Goal: Contribute content: Contribute content

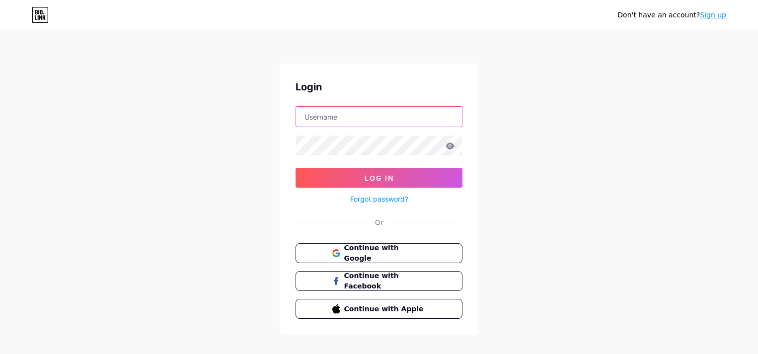
click at [352, 118] on input "text" at bounding box center [379, 117] width 166 height 20
paste input "grea_7777@"
type input "[EMAIL_ADDRESS][DOMAIN_NAME]"
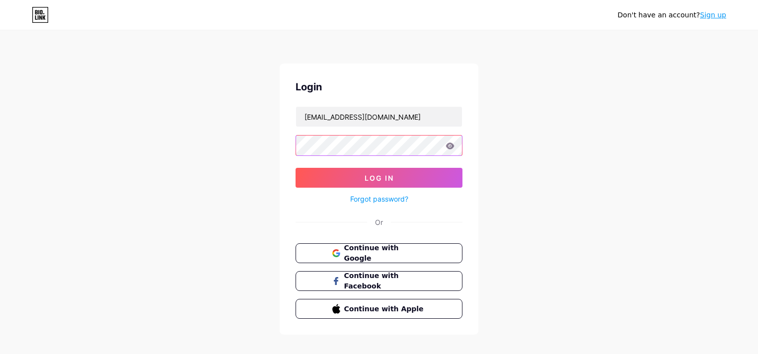
click at [224, 147] on div "Don't have an account? Sign up Login [EMAIL_ADDRESS][DOMAIN_NAME] Log In Forgot…" at bounding box center [379, 183] width 758 height 367
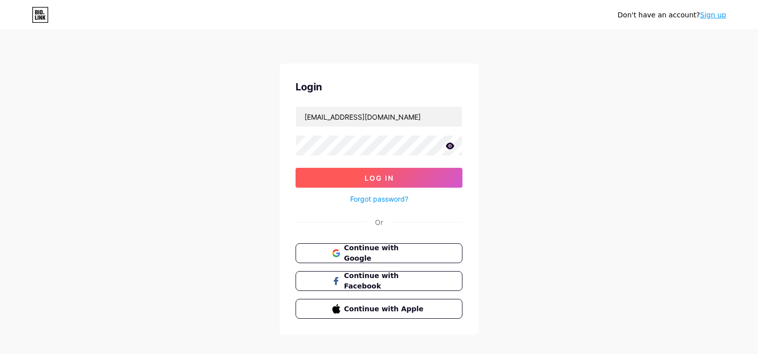
click at [316, 177] on button "Log In" at bounding box center [379, 178] width 167 height 20
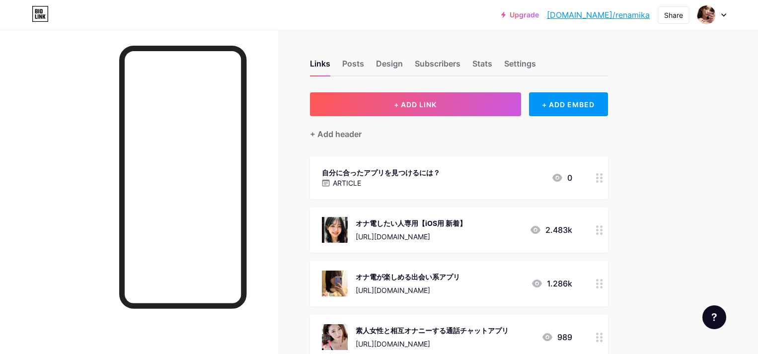
click at [61, 134] on div at bounding box center [139, 207] width 278 height 354
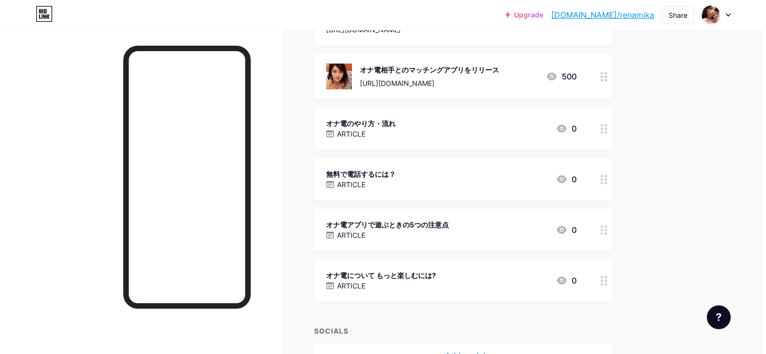
scroll to position [695, 0]
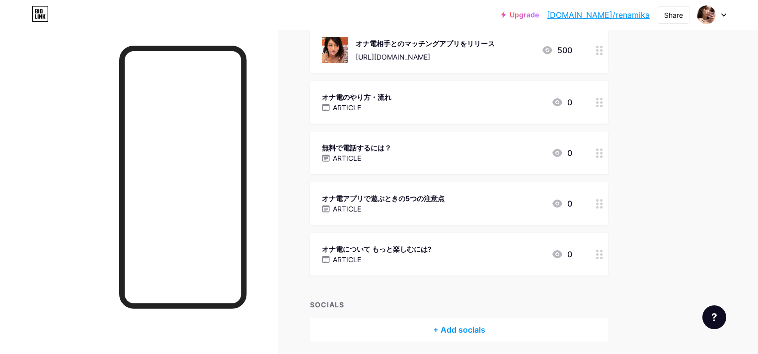
click at [603, 104] on icon at bounding box center [599, 102] width 7 height 9
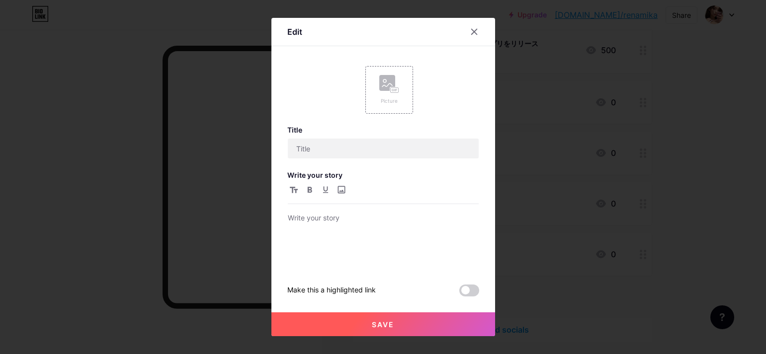
type input "オナ電のやり方・流れ"
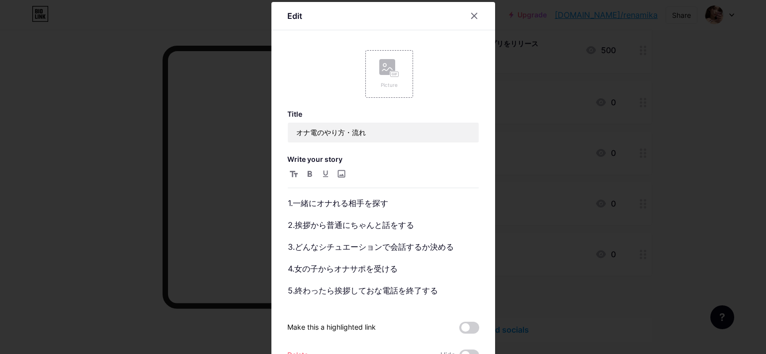
scroll to position [50, 0]
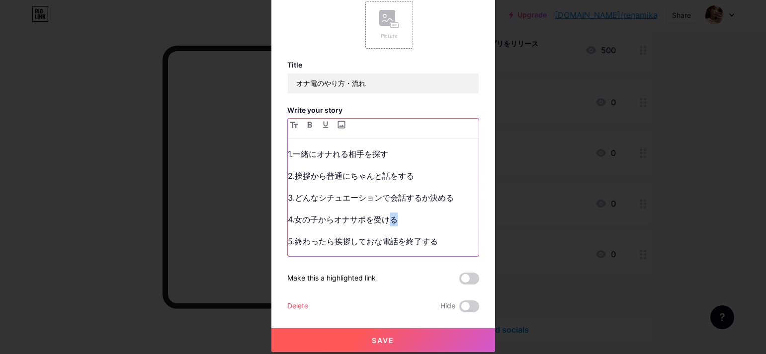
drag, startPoint x: 388, startPoint y: 221, endPoint x: 398, endPoint y: 221, distance: 9.9
click at [398, 221] on p "4.女の子からオナサポを受ける" at bounding box center [383, 220] width 191 height 14
click at [402, 214] on div "1.一緒にオナれる相手を探す 2.挨拶から普通にちゃんと話をする 3.どんなシチュエーションで会話するか決める 4.女の子からオナサポを受ける 5.終わったら…" at bounding box center [383, 201] width 191 height 109
drag, startPoint x: 401, startPoint y: 218, endPoint x: 388, endPoint y: 222, distance: 13.5
click at [388, 222] on p "4.女の子からオナサポを受ける" at bounding box center [383, 220] width 191 height 14
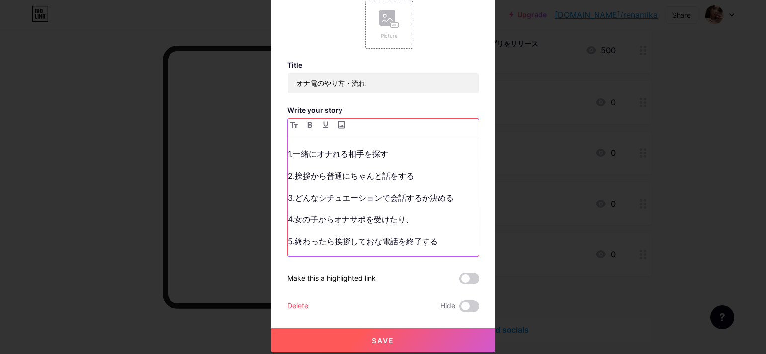
click at [422, 225] on p "4.女の子からオナサポを受けたり、" at bounding box center [383, 220] width 191 height 14
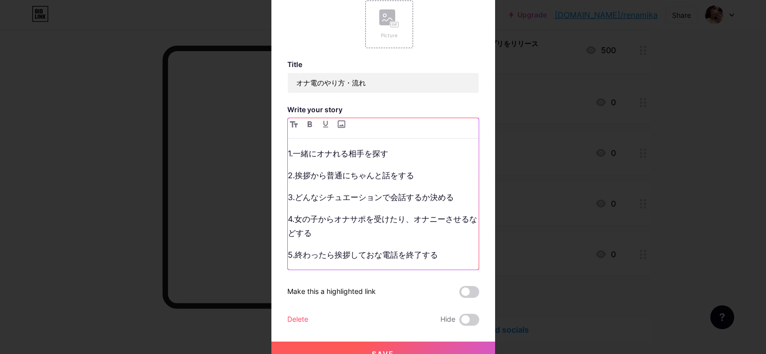
drag, startPoint x: 380, startPoint y: 154, endPoint x: 404, endPoint y: 154, distance: 23.8
click at [404, 154] on p "1.一緒にオナれる相手を探す" at bounding box center [383, 154] width 191 height 14
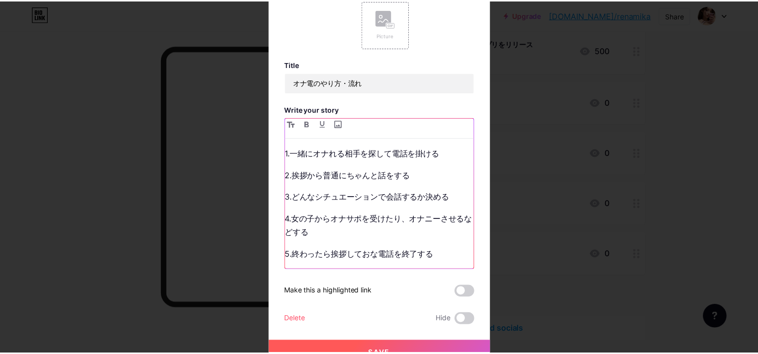
scroll to position [69, 0]
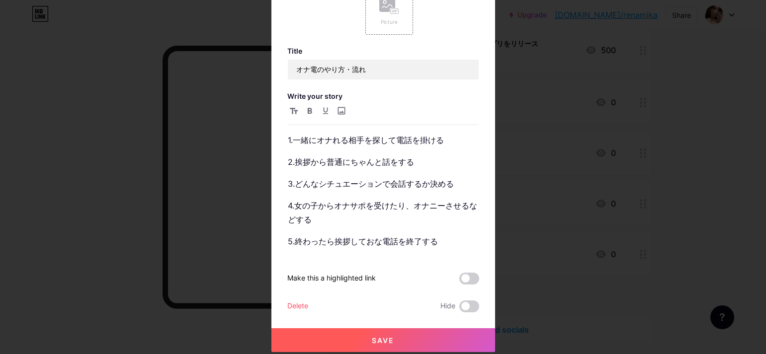
click at [363, 338] on button "Save" at bounding box center [383, 340] width 224 height 24
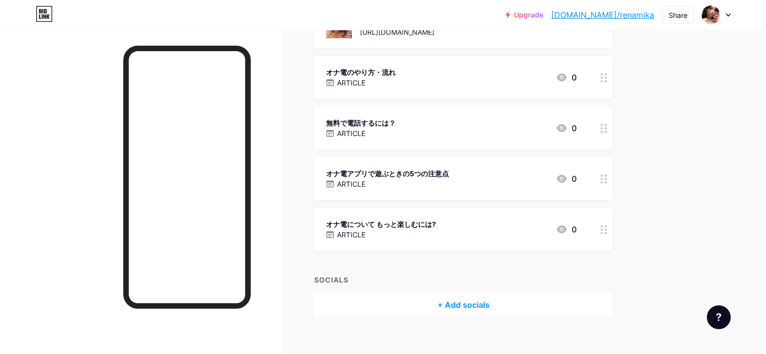
scroll to position [733, 0]
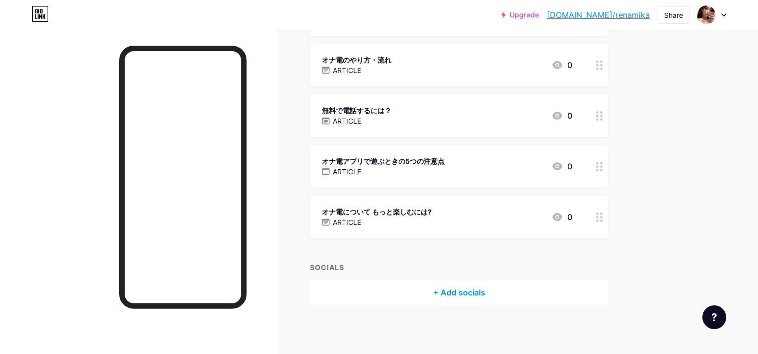
click at [603, 219] on icon at bounding box center [599, 217] width 7 height 9
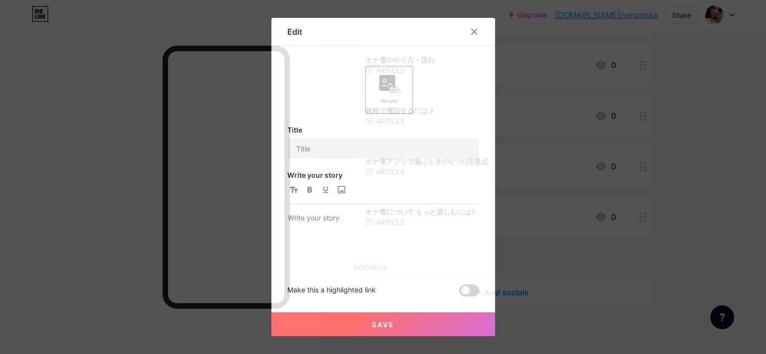
type input "オナ電について もっと楽しむには?"
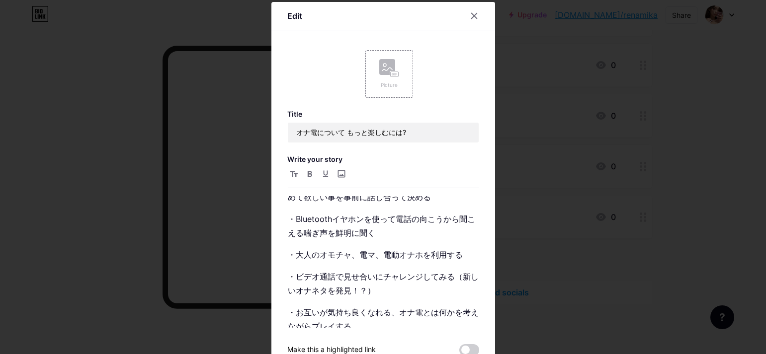
scroll to position [124, 0]
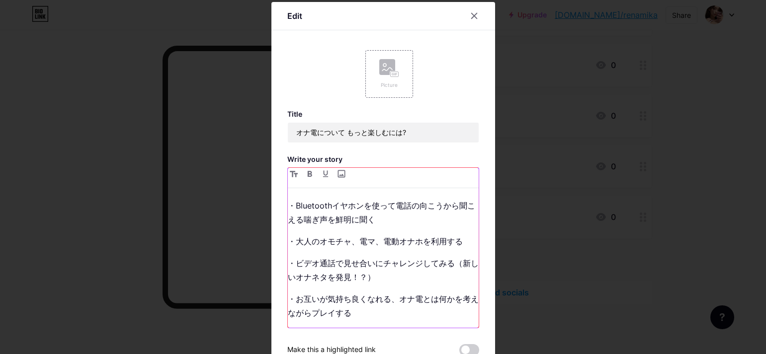
click at [410, 287] on div "・性格や性癖が合う相手を探す ・おすすめアプリの特徴を把握する ・オナ電するのなら自分の性癖に合ったトークアプリを選ぶ ・オナ電を始める前に、オナ指示などやり…" at bounding box center [383, 262] width 191 height 132
drag, startPoint x: 428, startPoint y: 236, endPoint x: 420, endPoint y: 239, distance: 8.2
click at [420, 239] on p "・大人のオモチャ、電マ、電動オナホを利用する" at bounding box center [383, 241] width 191 height 14
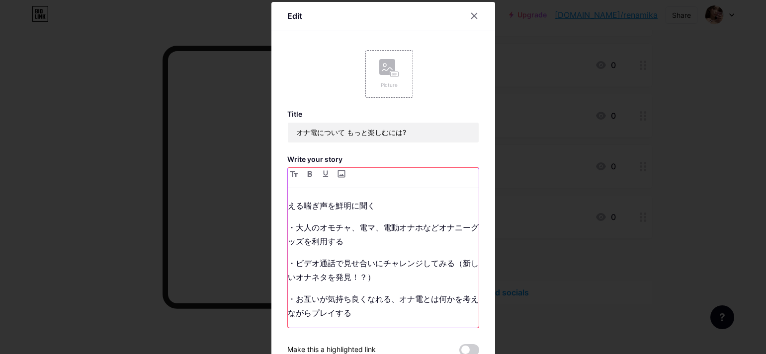
scroll to position [139, 0]
click at [371, 221] on p "・大人のオモチャ、電マ、電動オナホなどオナニーグッズを利用する" at bounding box center [383, 235] width 191 height 28
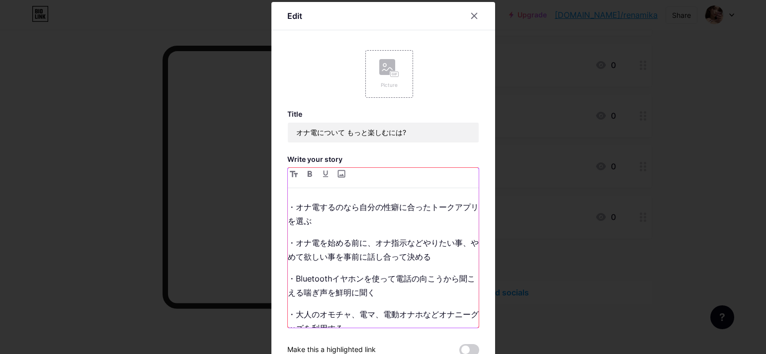
click at [413, 239] on div "・性格や性癖が合う相手を探す ・おすすめアプリの特徴を把握する ・オナ電するのなら自分の性癖に合ったトークアプリを選ぶ ・オナ電を始める前に、オナ指示などやり…" at bounding box center [383, 262] width 191 height 132
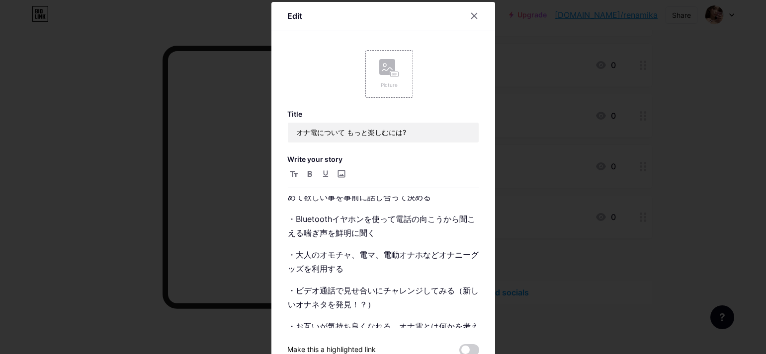
scroll to position [139, 0]
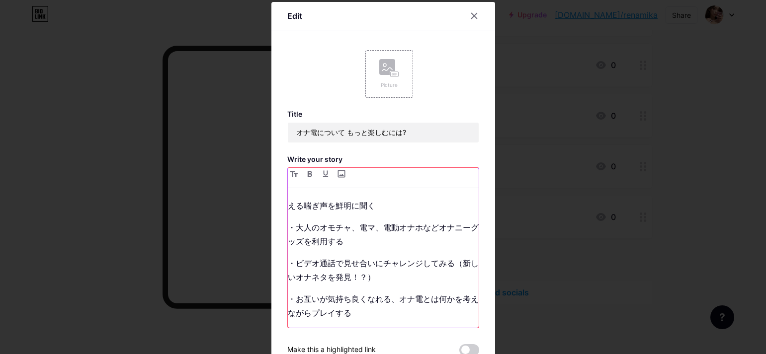
click at [397, 267] on p "・ビデオ通話で見せ合いにチャレンジしてみる（新しいオナネタを発見！？）" at bounding box center [383, 270] width 191 height 28
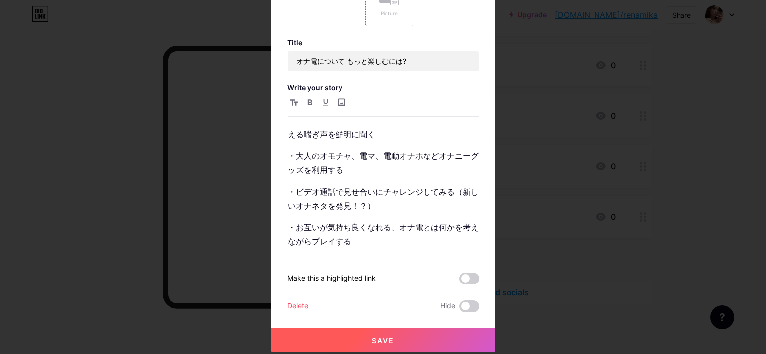
click at [372, 340] on span "Save" at bounding box center [383, 340] width 22 height 8
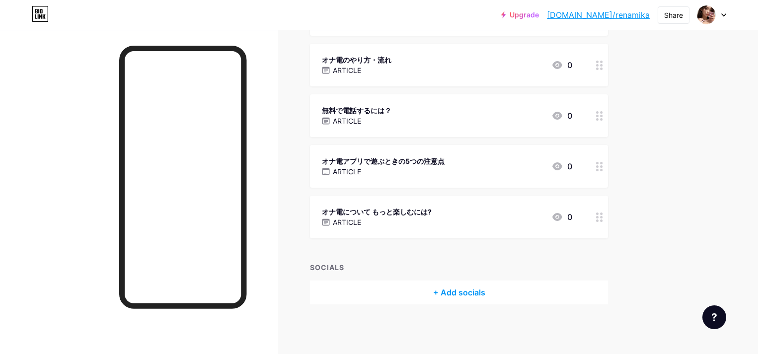
click at [599, 166] on circle at bounding box center [597, 166] width 2 height 2
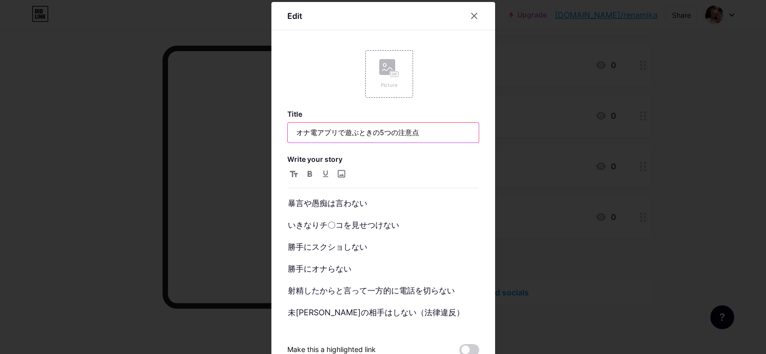
drag, startPoint x: 392, startPoint y: 135, endPoint x: 376, endPoint y: 136, distance: 16.0
click at [376, 136] on input "オナ電アプリで遊ぶときの5つの注意点" at bounding box center [383, 133] width 191 height 20
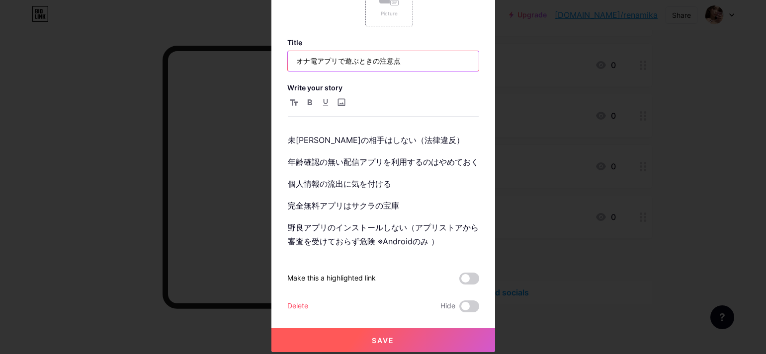
type input "オナ電アプリで遊ぶときの注意点"
click at [453, 241] on p "野良アプリのインストールしない（アプリストアから審査を受けておらず危険 ※Androidのみ ）" at bounding box center [383, 235] width 191 height 28
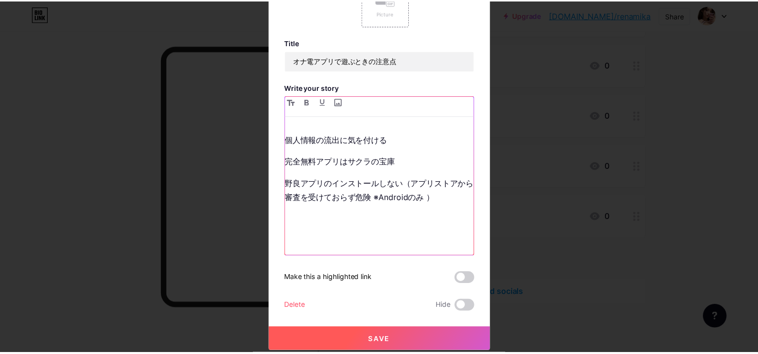
scroll to position [148, 0]
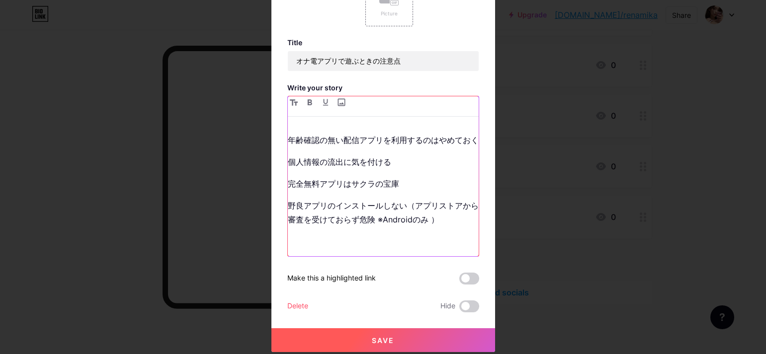
click at [304, 238] on p at bounding box center [383, 241] width 191 height 14
paste div
click at [373, 339] on span "Save" at bounding box center [383, 340] width 22 height 8
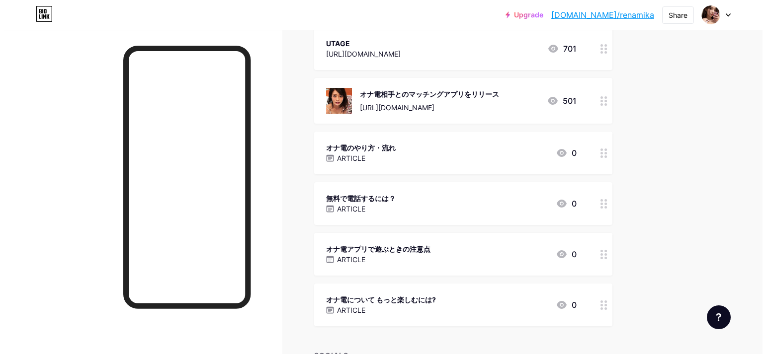
scroll to position [634, 0]
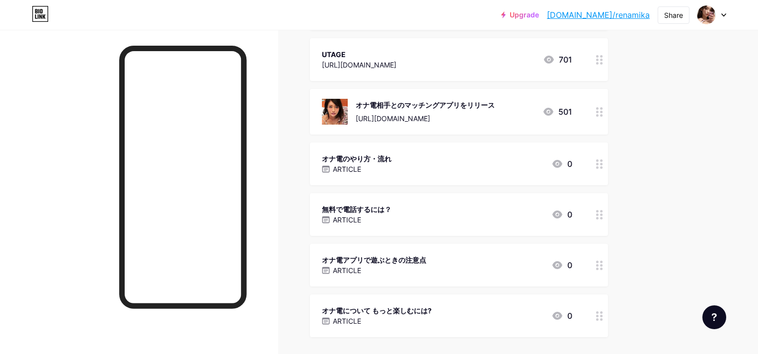
click at [608, 213] on div at bounding box center [599, 214] width 17 height 43
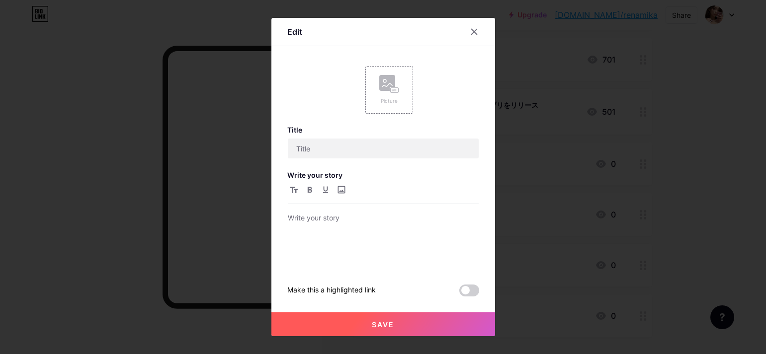
type input "無料で電話するには？"
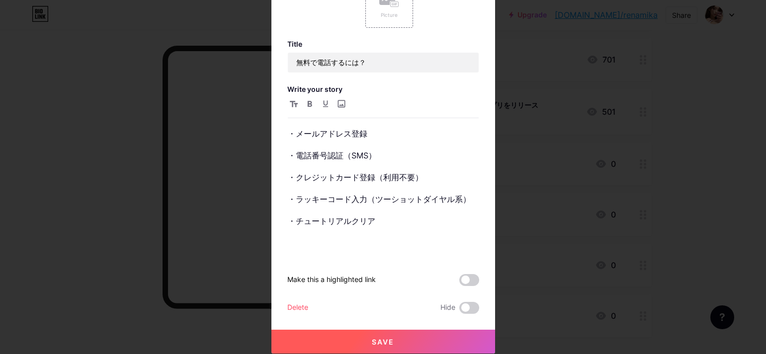
scroll to position [72, 0]
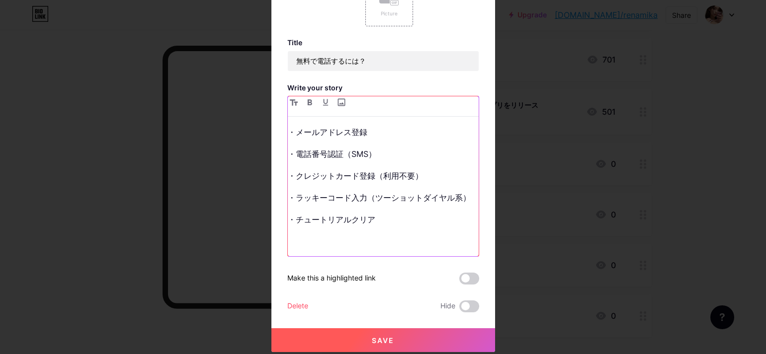
click at [405, 233] on div "アプリ・サイトに初回登録すると無料ポイントが貰えます。 しかしサービスによって条件が違うので無料ポイントでオナ電を楽しむ場合は必ず確認しておきましょう。 ・メ…" at bounding box center [383, 191] width 191 height 132
click at [351, 191] on p "・ラッキーコード入力（ツーショットダイヤル系）" at bounding box center [383, 198] width 191 height 14
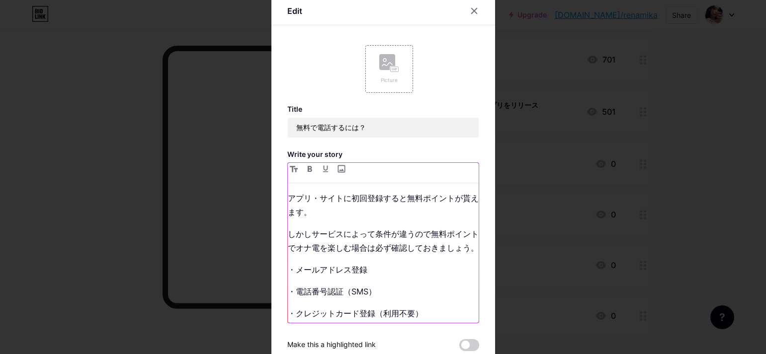
scroll to position [0, 0]
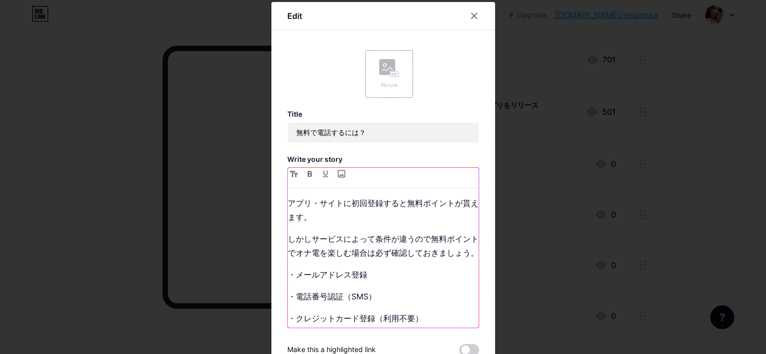
click at [367, 216] on p "アプリ・サイトに初回登録すると無料ポイントが貰えます。" at bounding box center [383, 210] width 191 height 28
click at [380, 228] on div "アプリ・サイトに初回登録すると無料ポイントが貰えます。女の子と無料電話したい方には最適。 しかしサービスによって条件が違うので無料ポイントでオナ電を楽しむ場合…" at bounding box center [383, 262] width 191 height 132
click at [372, 240] on p "しかしサービスによって条件が違うので無料ポイントでオナ電を楽しむ場合は必ず確認しておきましょう。" at bounding box center [383, 246] width 191 height 28
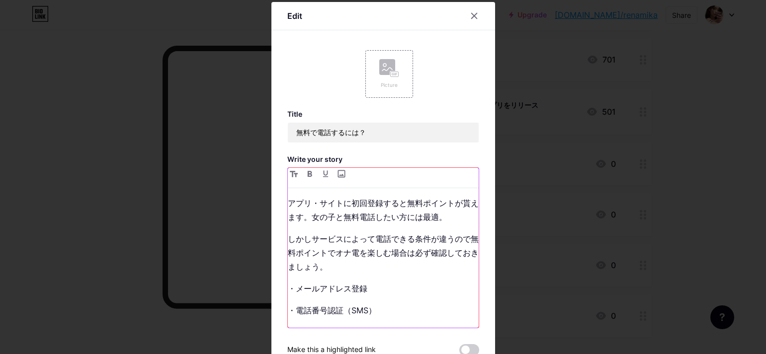
click at [374, 239] on p "しかしサービスによって電話できる条件が違うので無料ポイントでオナ電を楽しむ場合は必ず確認しておきましょう。" at bounding box center [383, 253] width 191 height 42
drag, startPoint x: 360, startPoint y: 215, endPoint x: 345, endPoint y: 221, distance: 15.4
click at [345, 221] on p "アプリ・サイトに初回登録すると無料ポイントが貰えます。女の子と無料電話したい方には最適。" at bounding box center [383, 210] width 191 height 28
click at [318, 218] on p "アプリ・サイトに初回登録すると無料ポイントが貰えます。女の子と電話したい方には最適。" at bounding box center [383, 210] width 191 height 28
click at [298, 256] on p "しかしサービスによって無料電話できる条件が違うので無料ポイントでオナ電を楽しむ場合は必ず確認しておきましょう。" at bounding box center [383, 253] width 191 height 42
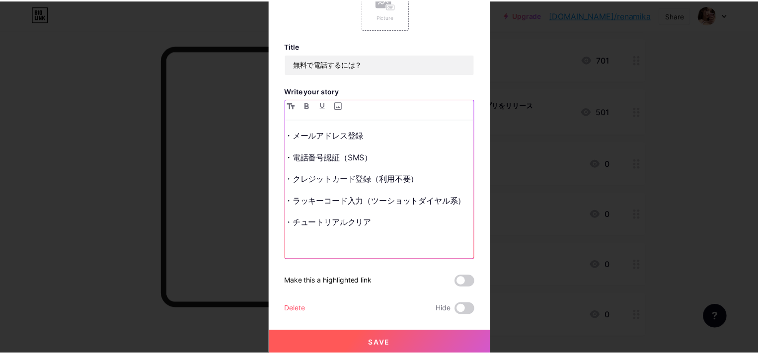
scroll to position [72, 0]
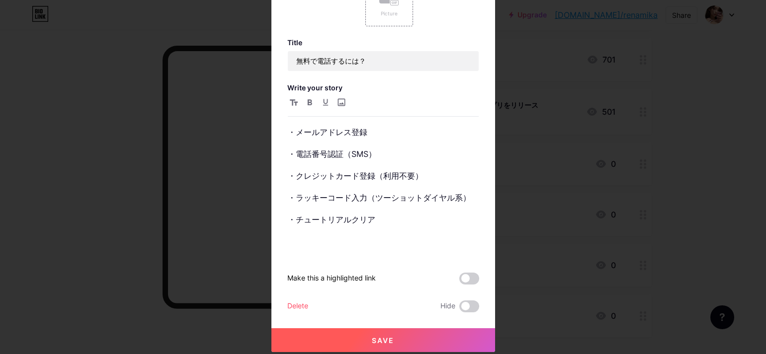
click at [392, 340] on button "Save" at bounding box center [383, 340] width 224 height 24
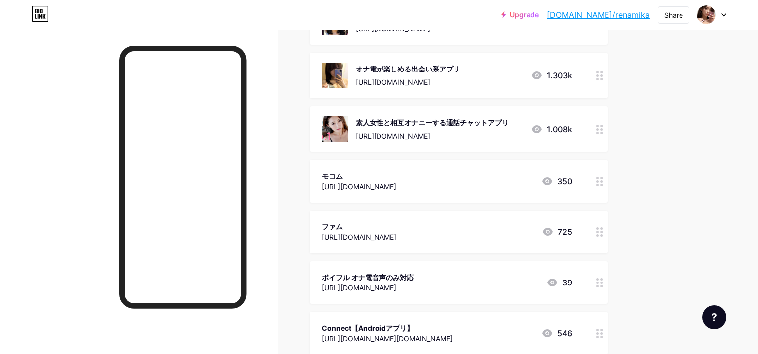
scroll to position [137, 0]
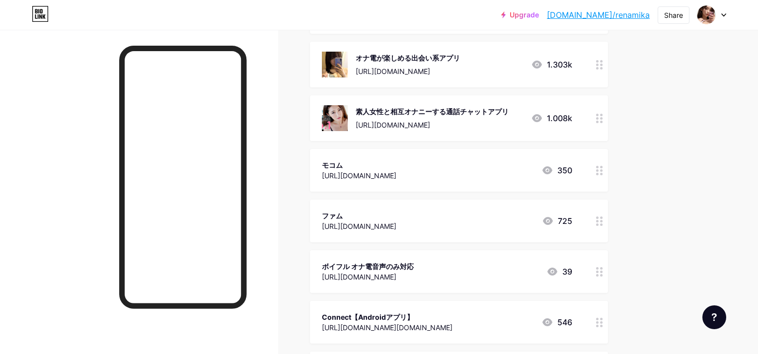
scroll to position [286, 0]
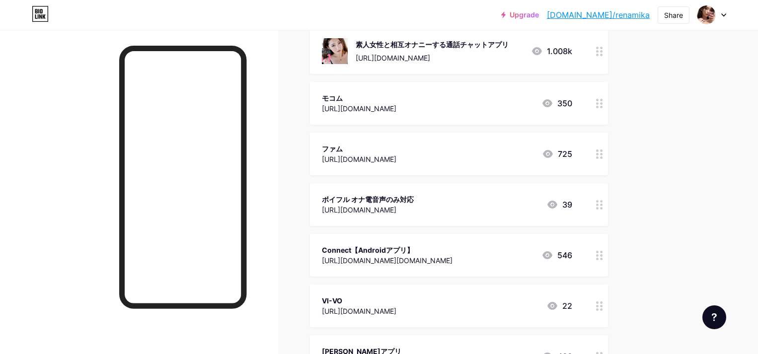
click at [603, 155] on icon at bounding box center [599, 154] width 7 height 9
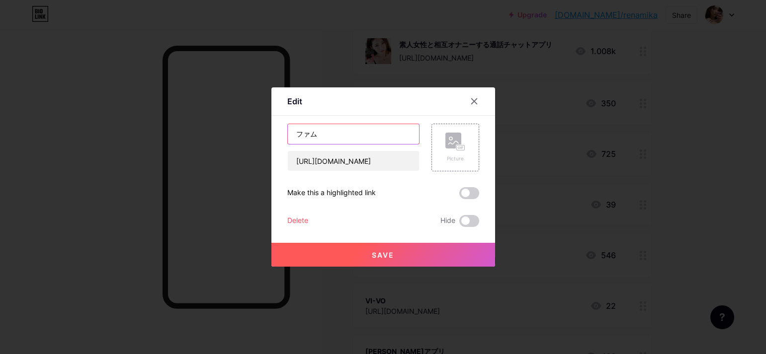
click at [333, 135] on input "ファム" at bounding box center [353, 134] width 131 height 20
paste input "人妻オナニー動画が見放題"
type input "ファム 人妻オナニー動画が見放題"
click at [356, 251] on button "Save" at bounding box center [383, 255] width 224 height 24
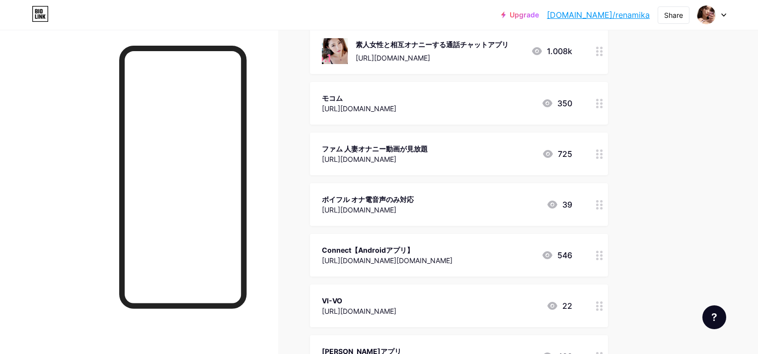
click at [61, 195] on div at bounding box center [139, 207] width 278 height 354
